Goal: Find specific page/section: Find specific page/section

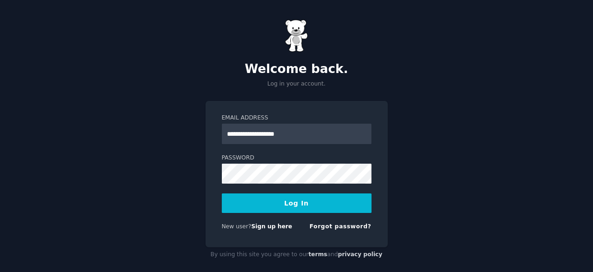
click at [305, 202] on button "Log In" at bounding box center [297, 203] width 150 height 20
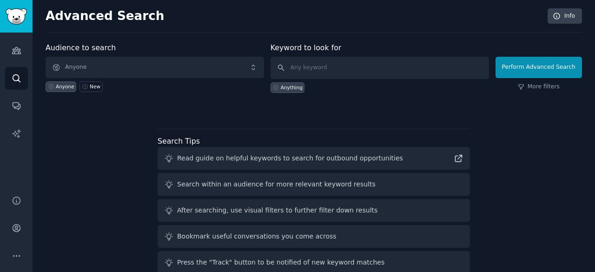
scroll to position [43, 0]
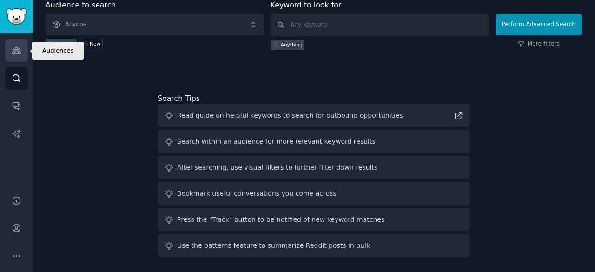
click at [13, 59] on link "Audiences" at bounding box center [16, 50] width 23 height 23
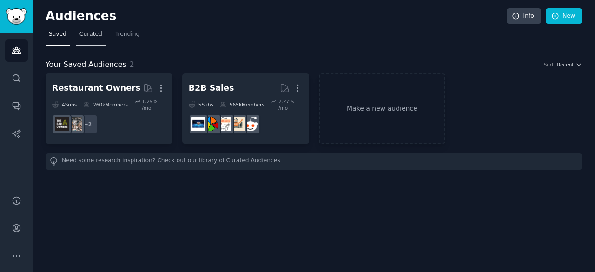
click at [92, 39] on link "Curated" at bounding box center [90, 36] width 29 height 19
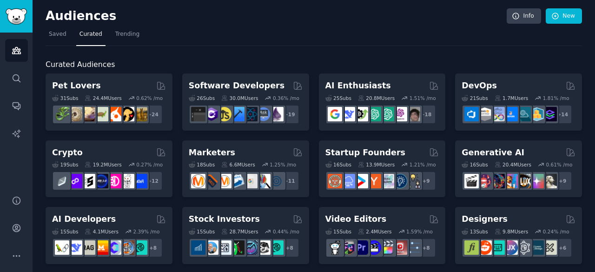
click at [290, 34] on nav "Saved Curated Trending" at bounding box center [314, 36] width 536 height 19
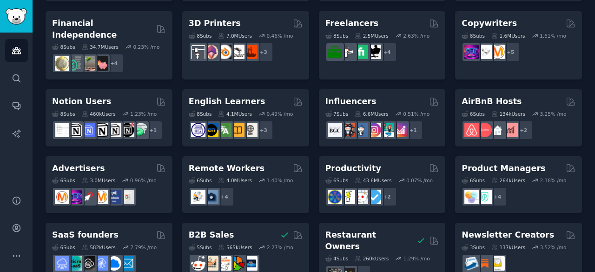
scroll to position [471, 0]
